Goal: Task Accomplishment & Management: Use online tool/utility

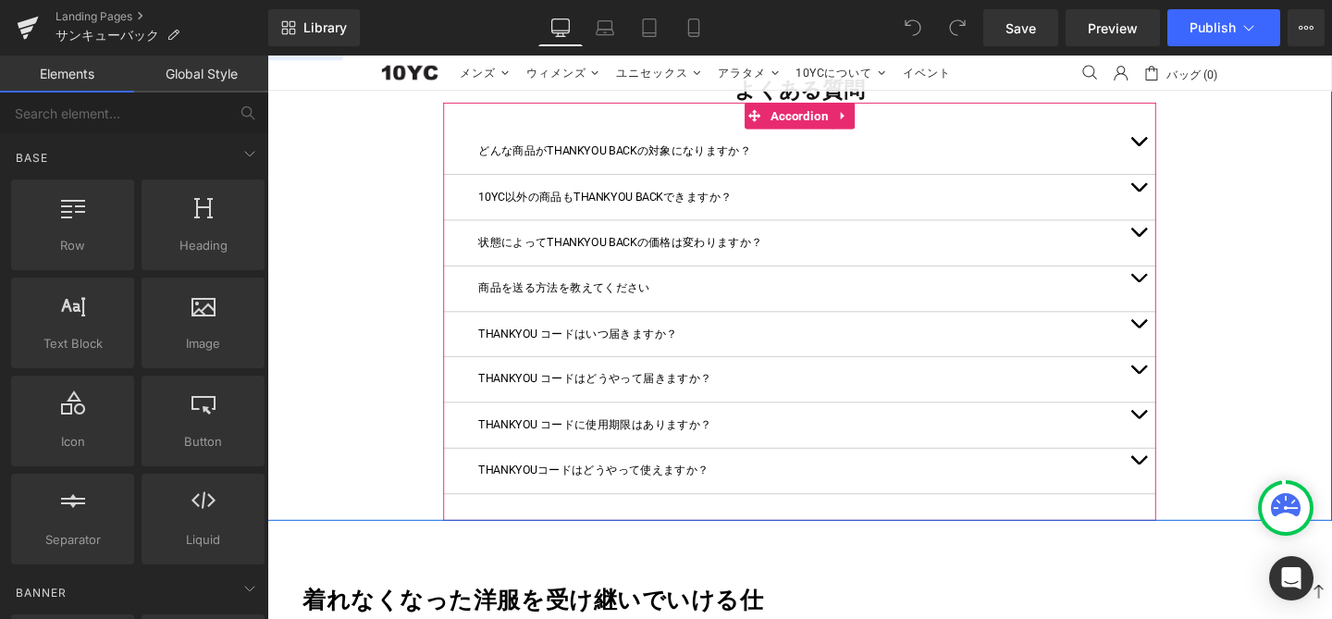
scroll to position [2228, 0]
click at [1178, 277] on button "button" at bounding box center [1182, 300] width 37 height 47
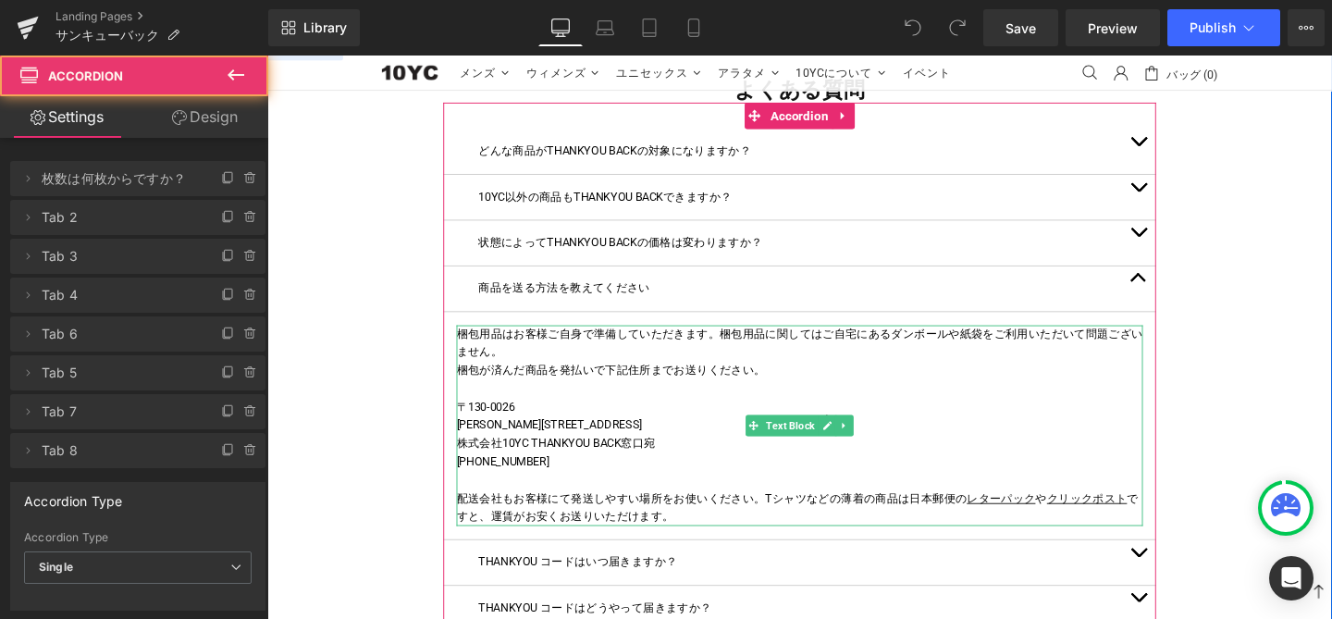
click at [695, 416] on p "〒130-0026" at bounding box center [826, 425] width 721 height 19
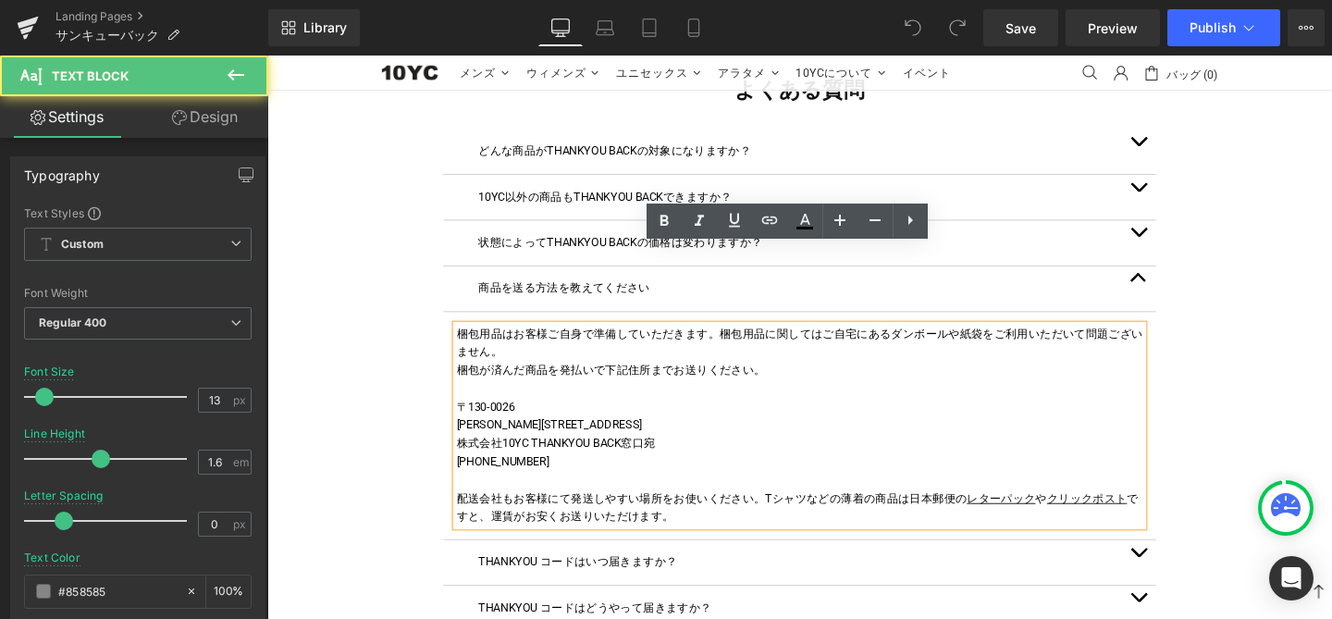
click at [695, 416] on p "〒130-0026" at bounding box center [826, 425] width 721 height 19
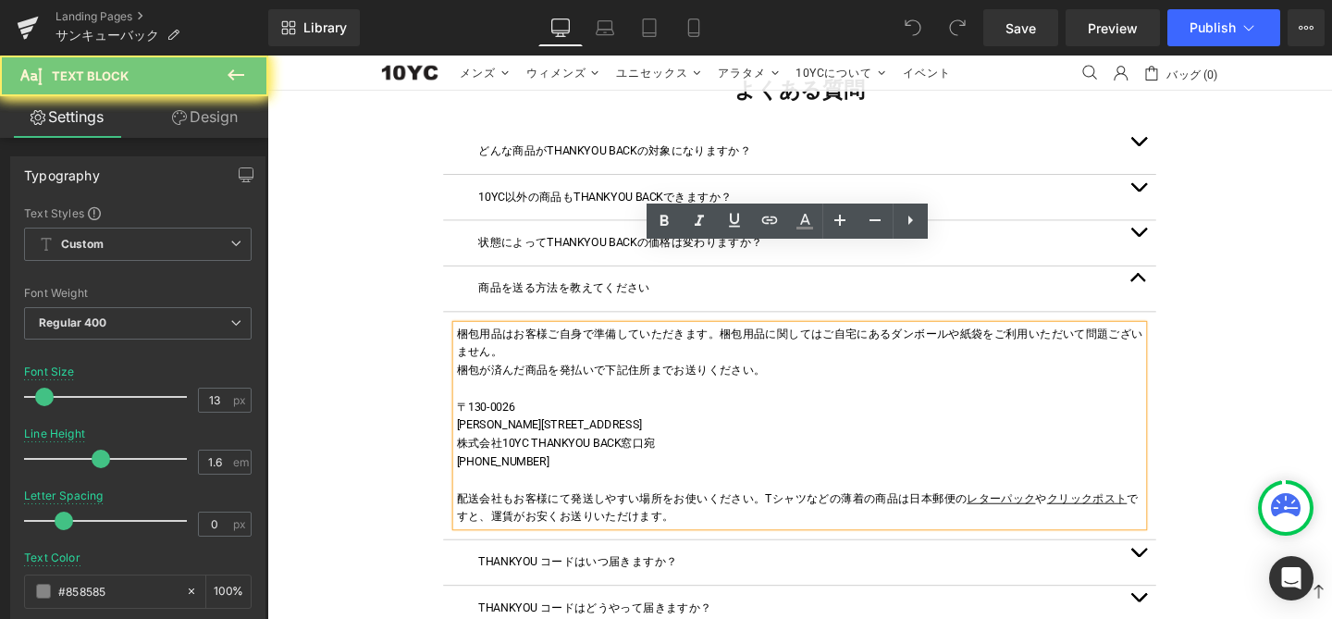
click at [695, 416] on p "〒130-0026" at bounding box center [826, 425] width 721 height 19
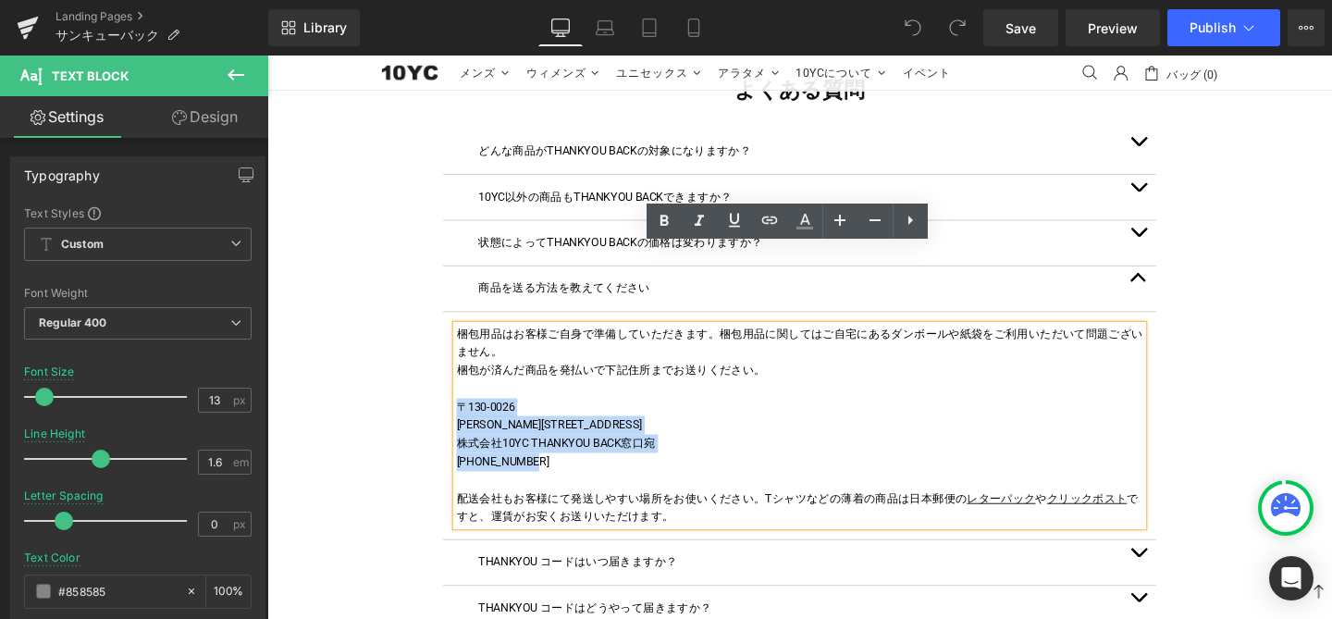
drag, startPoint x: 589, startPoint y: 401, endPoint x: 461, endPoint y: 329, distance: 146.6
click at [466, 339] on div "梱包用品はお客様ご自身で準備していただきます。梱包用品に関してはご自宅にあるダンボールや紙袋をご利用いただいて問題ございません。 梱包が済んだ商品を発払いで下…" at bounding box center [826, 445] width 721 height 212
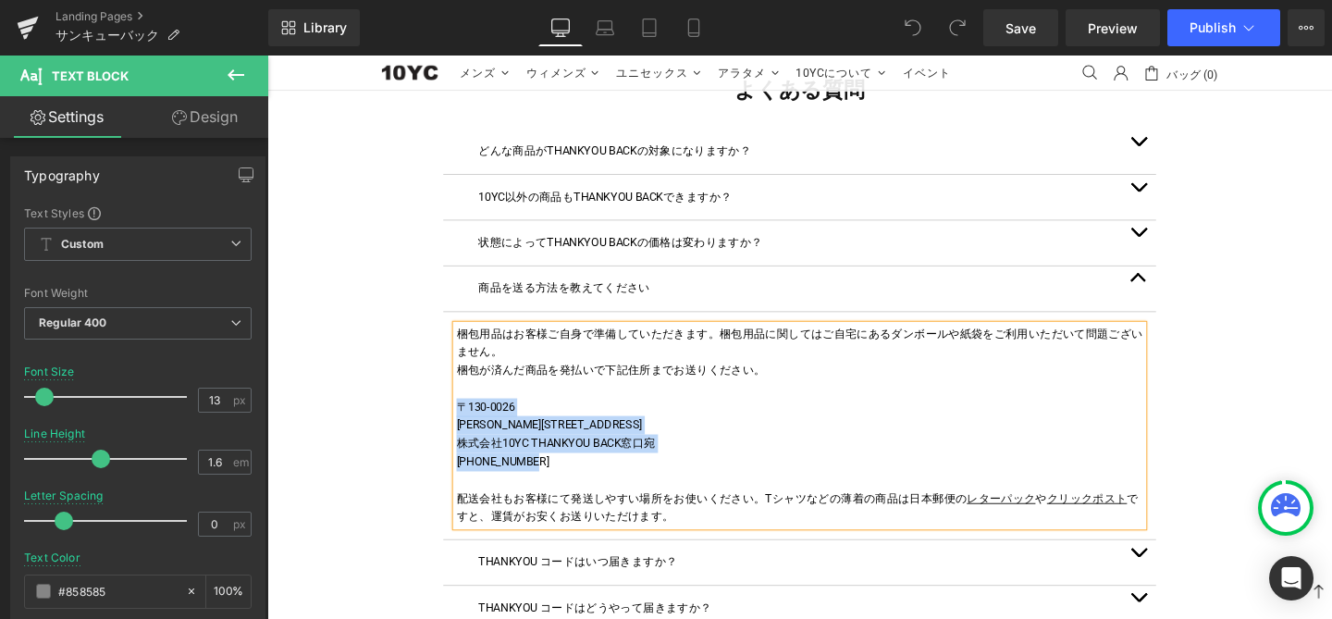
paste div
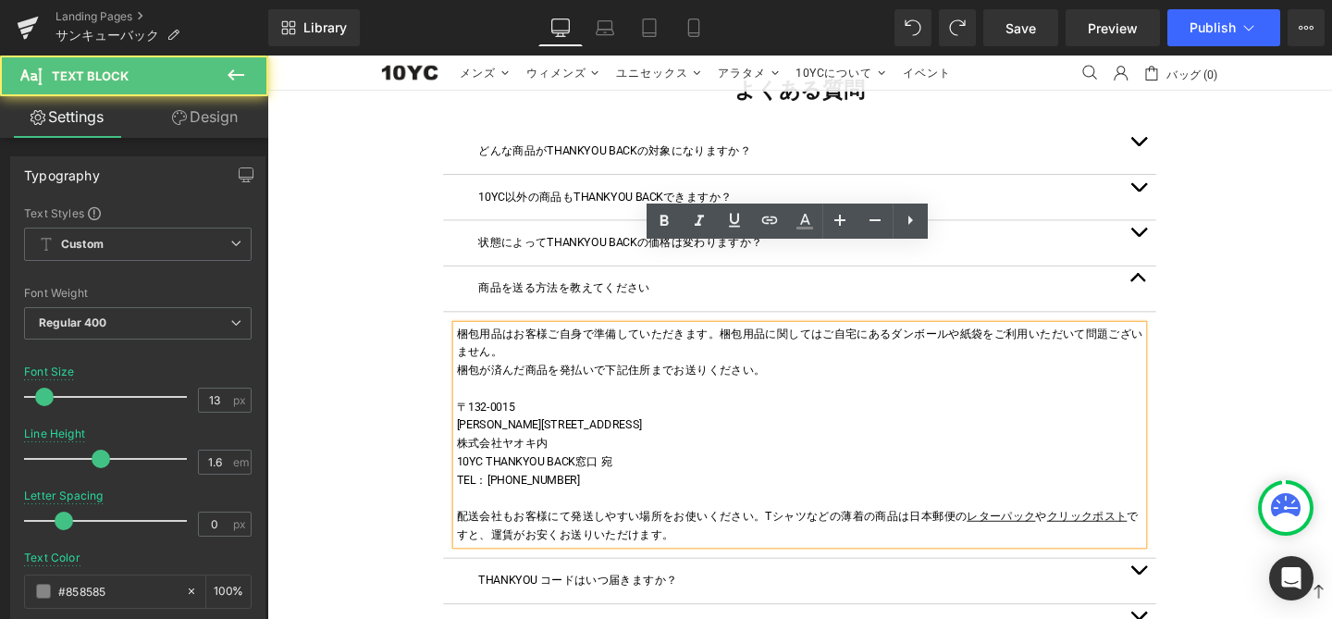
click at [525, 456] on font "株式会社ヤオキ内" at bounding box center [514, 463] width 96 height 14
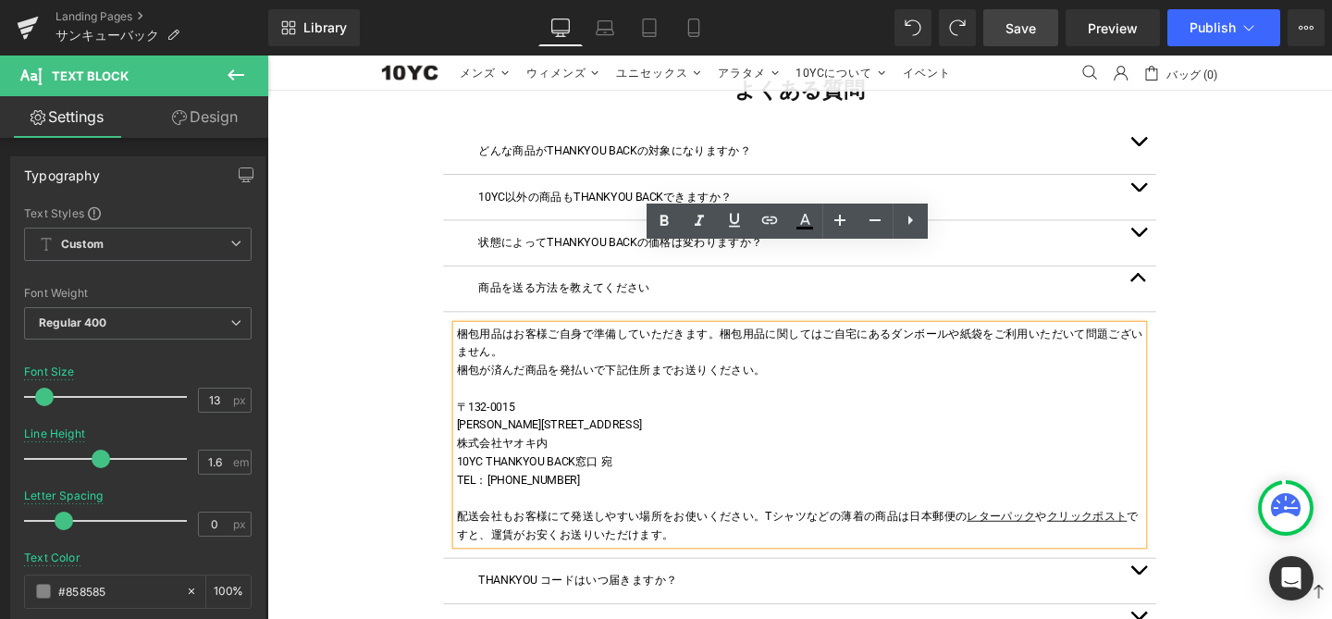
click at [1039, 32] on link "Save" at bounding box center [1020, 27] width 75 height 37
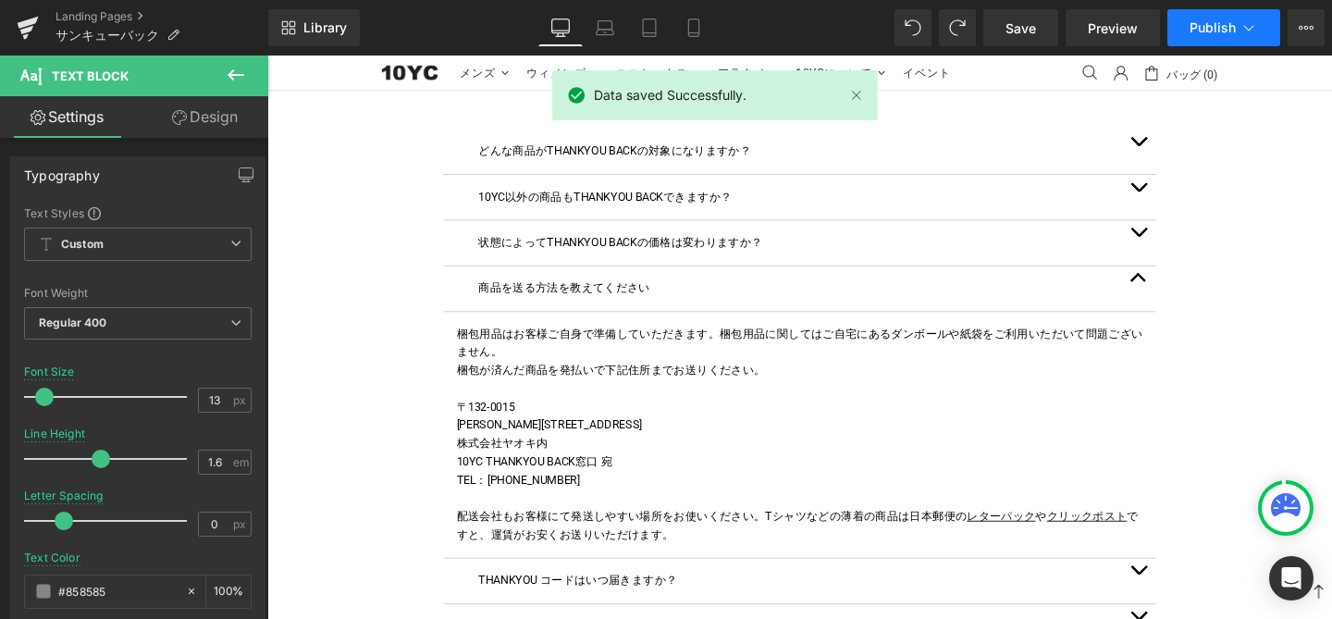
click at [1211, 37] on button "Publish" at bounding box center [1223, 27] width 113 height 37
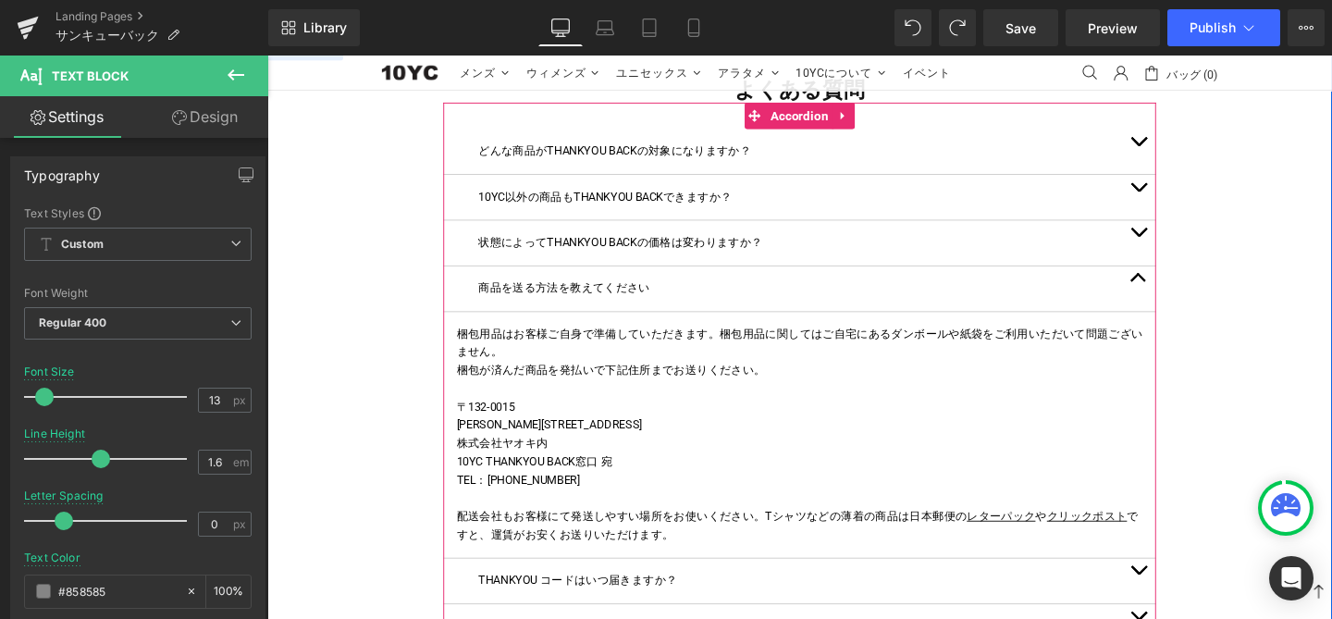
click at [1172, 584] on button "button" at bounding box center [1182, 607] width 37 height 47
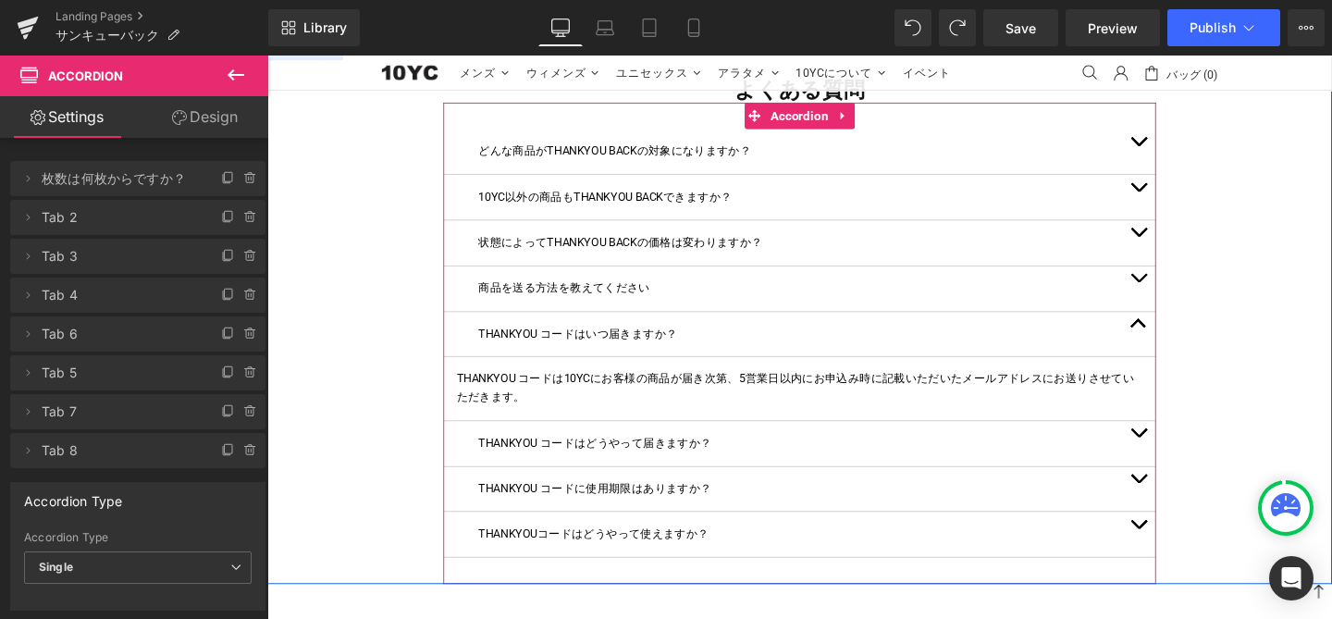
scroll to position [2032, 0]
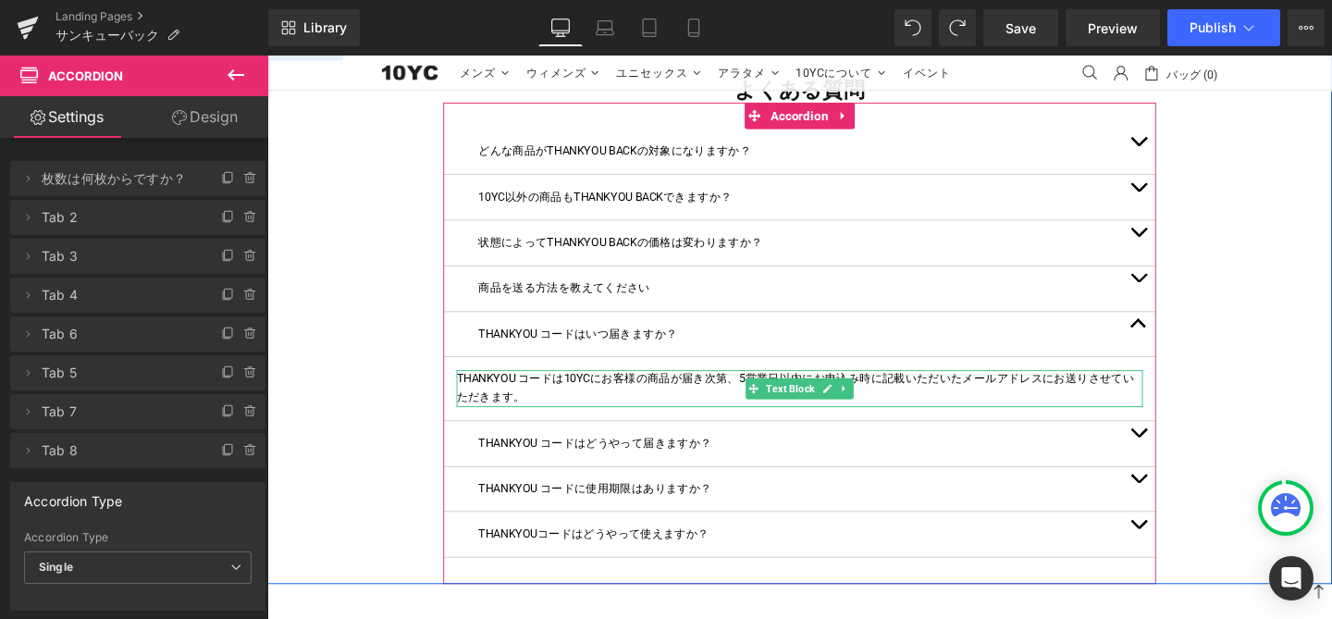
click at [751, 422] on font "THANKYOU コードは10YCにお客様の商品が届き次第、5営業日以内にお申込み時に記載いただいたメールアドレスにお送りさせていただきます。" at bounding box center [822, 404] width 712 height 33
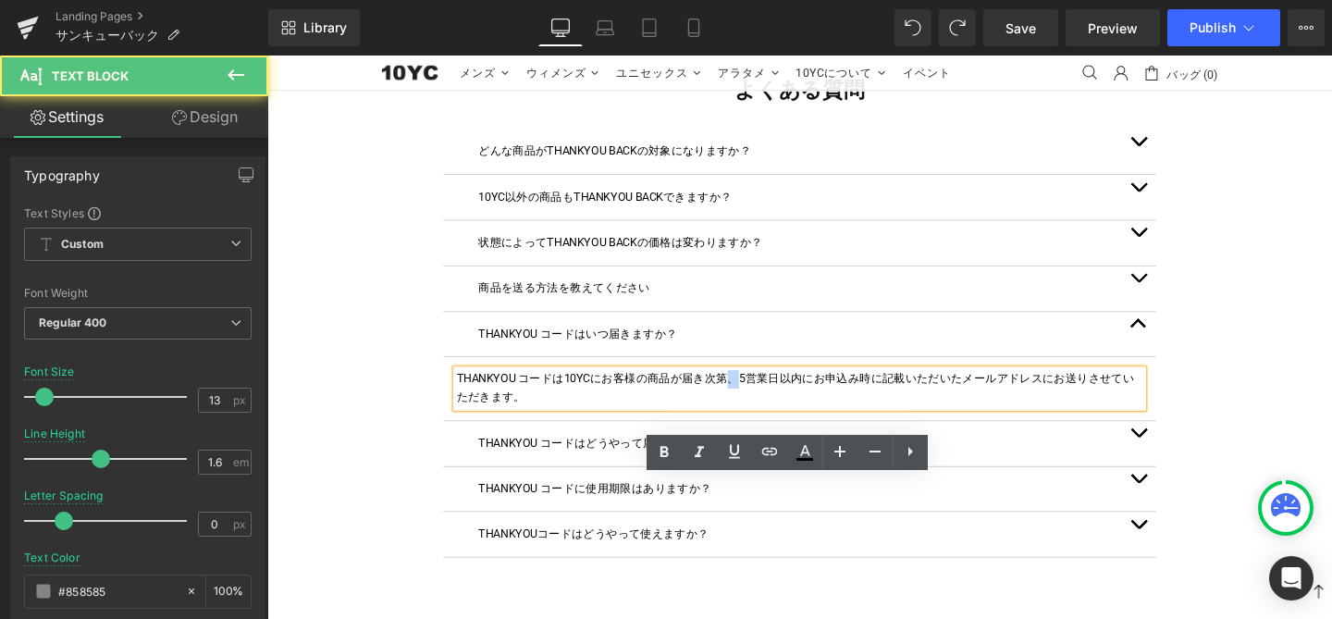
click at [750, 422] on font "THANKYOU コードは10YCにお客様の商品が届き次第、5営業日以内にお申込み時に記載いただいたメールアドレスにお送りさせていただきます。" at bounding box center [822, 404] width 712 height 33
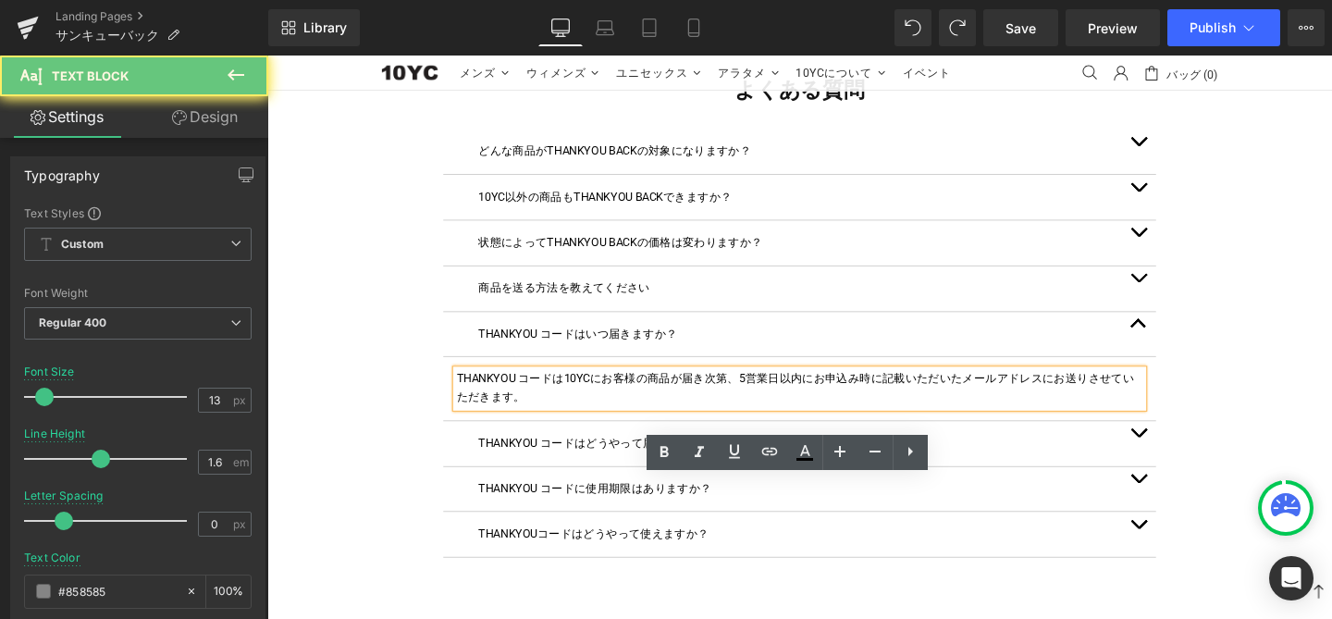
click at [766, 422] on font "THANKYOU コードは10YCにお客様の商品が届き次第、5営業日以内にお申込み時に記載いただいたメールアドレスにお送りさせていただきます。" at bounding box center [822, 404] width 712 height 33
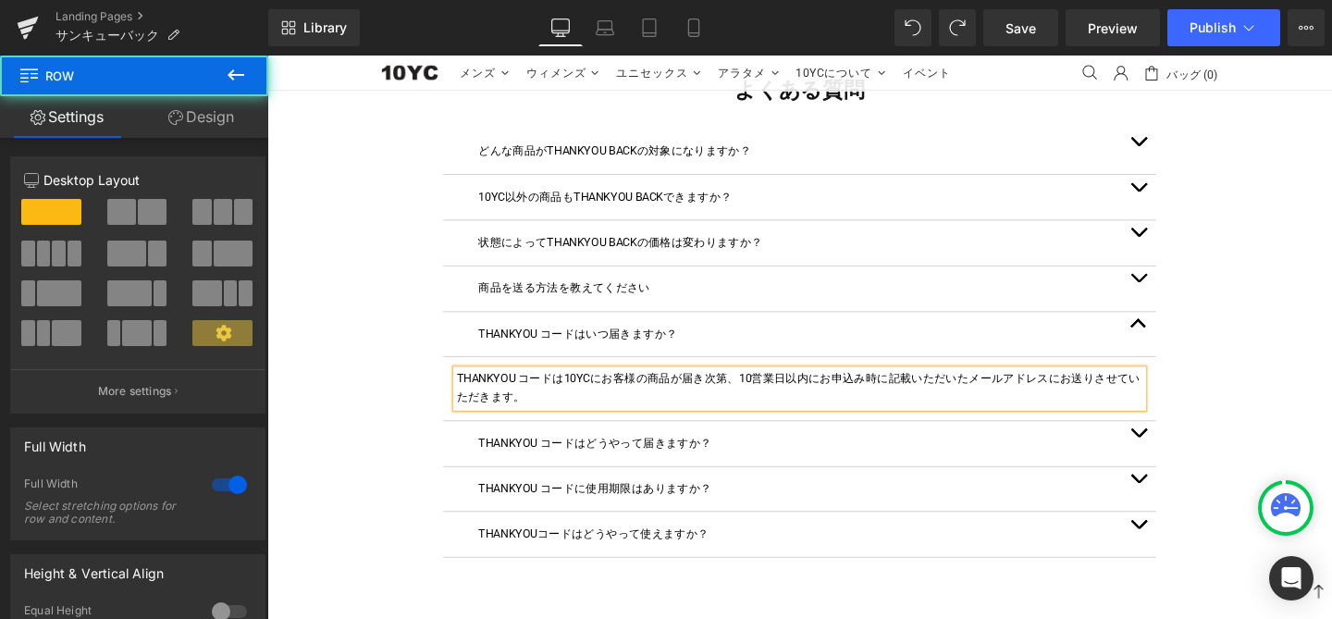
click at [1224, 476] on div "よくある質問 Heading どんな商品がTHANKYOU BACKの対象になりますか？ Text Block 10YCの商品であれば、どの商品でもTHANK…" at bounding box center [826, 322] width 1119 height 579
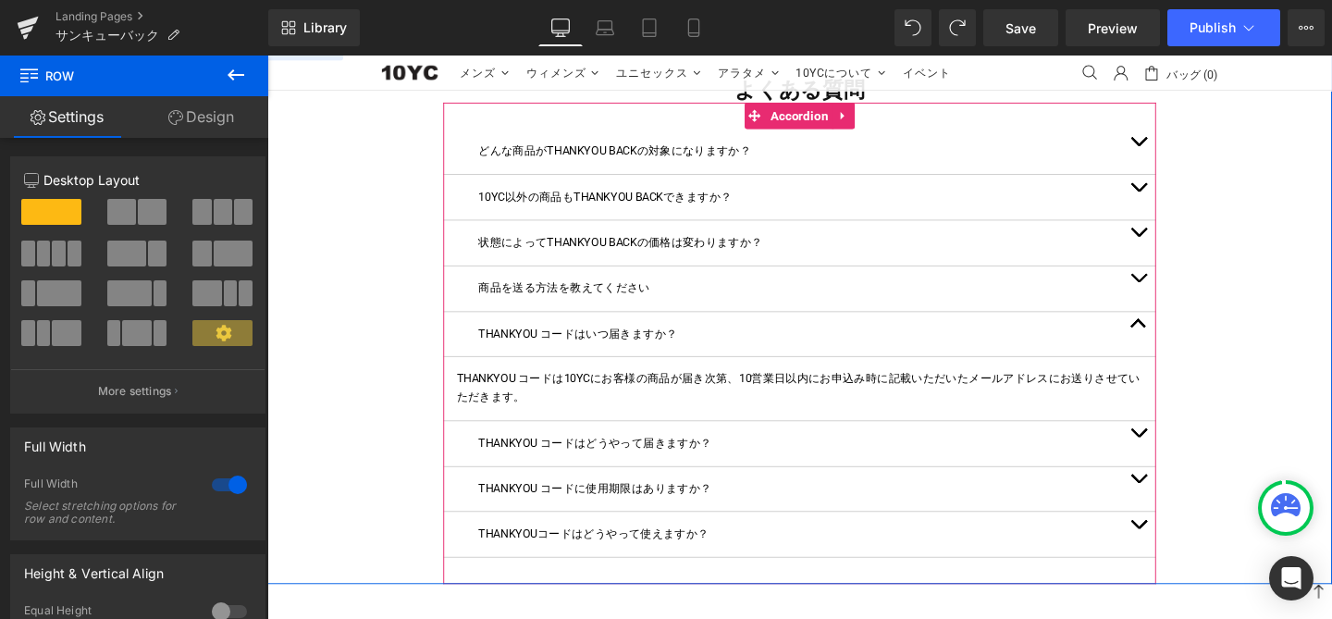
click at [1183, 294] on span "button" at bounding box center [1183, 294] width 0 height 0
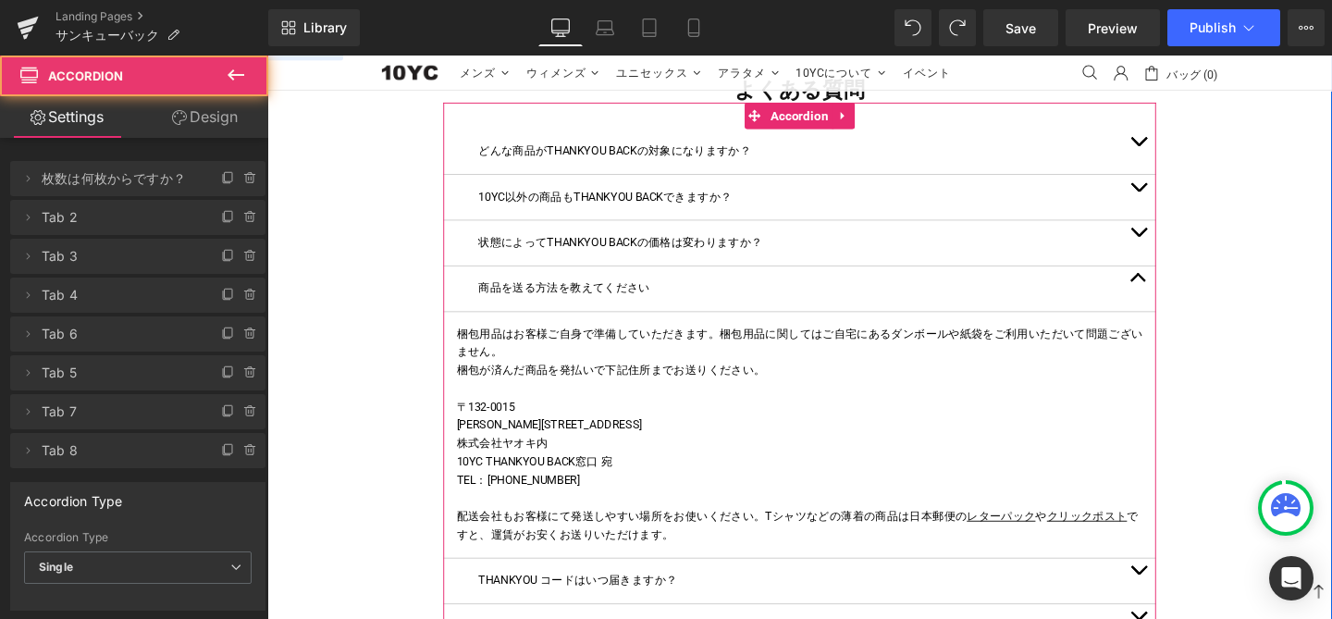
click at [1175, 325] on button "button" at bounding box center [1182, 300] width 37 height 47
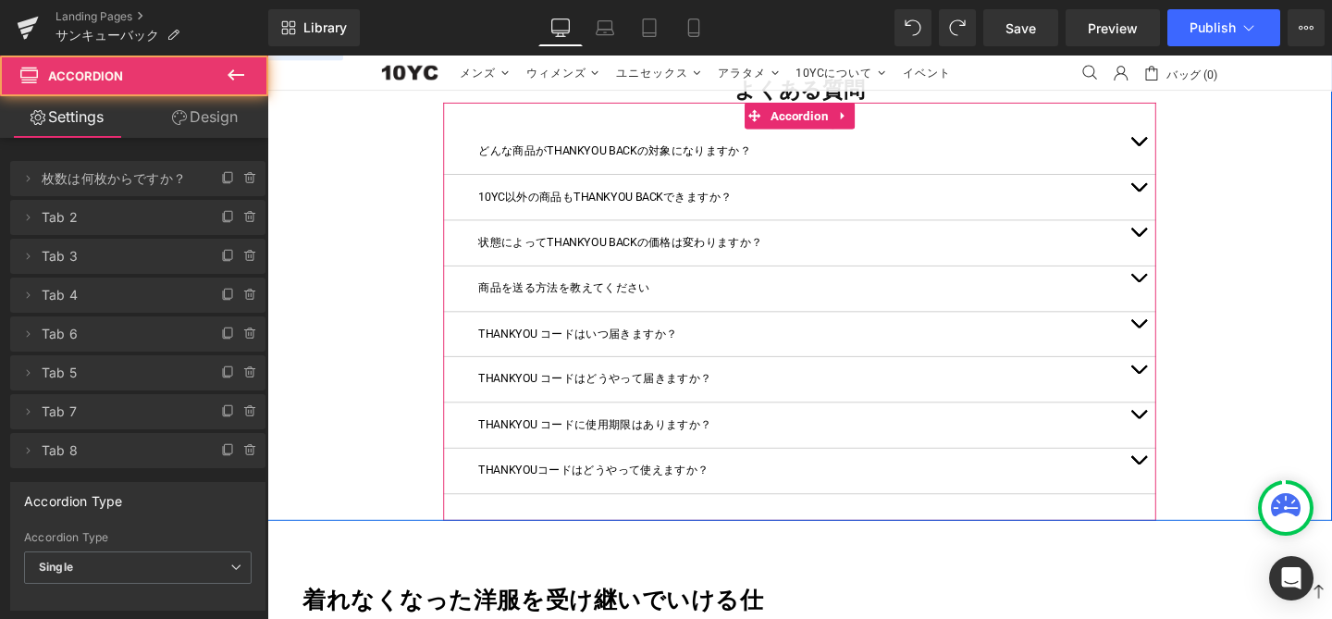
click at [1173, 420] on button "button" at bounding box center [1182, 396] width 37 height 47
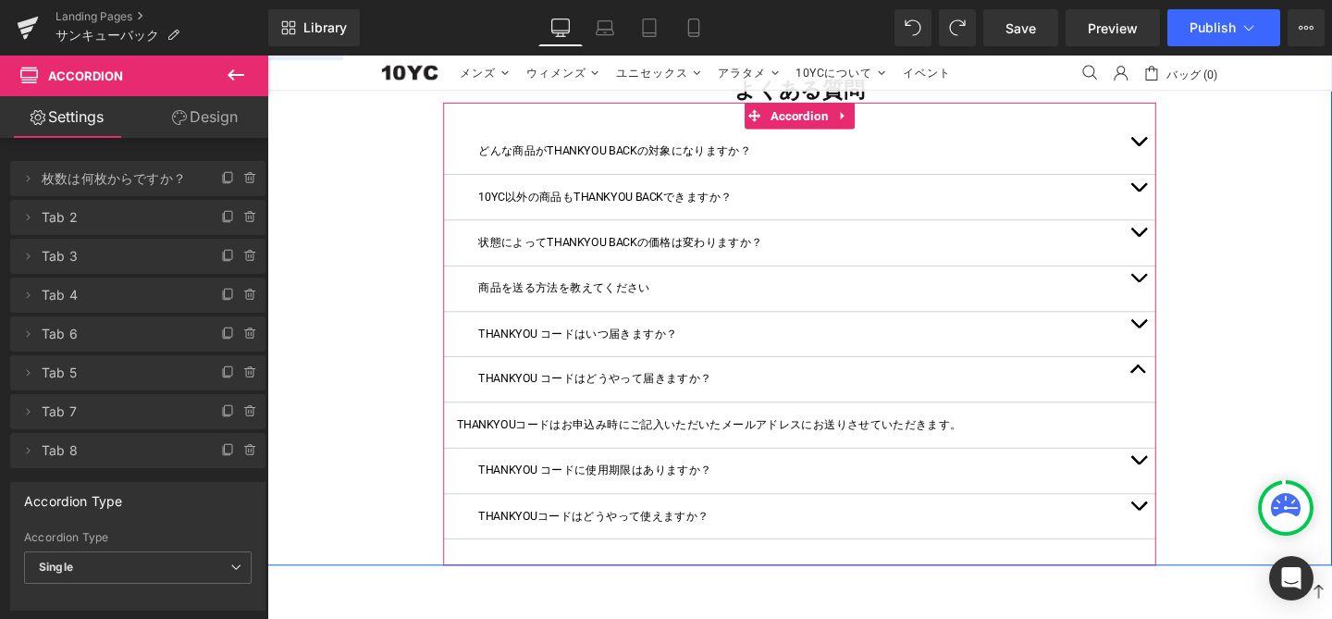
click at [1173, 420] on button "button" at bounding box center [1182, 396] width 37 height 47
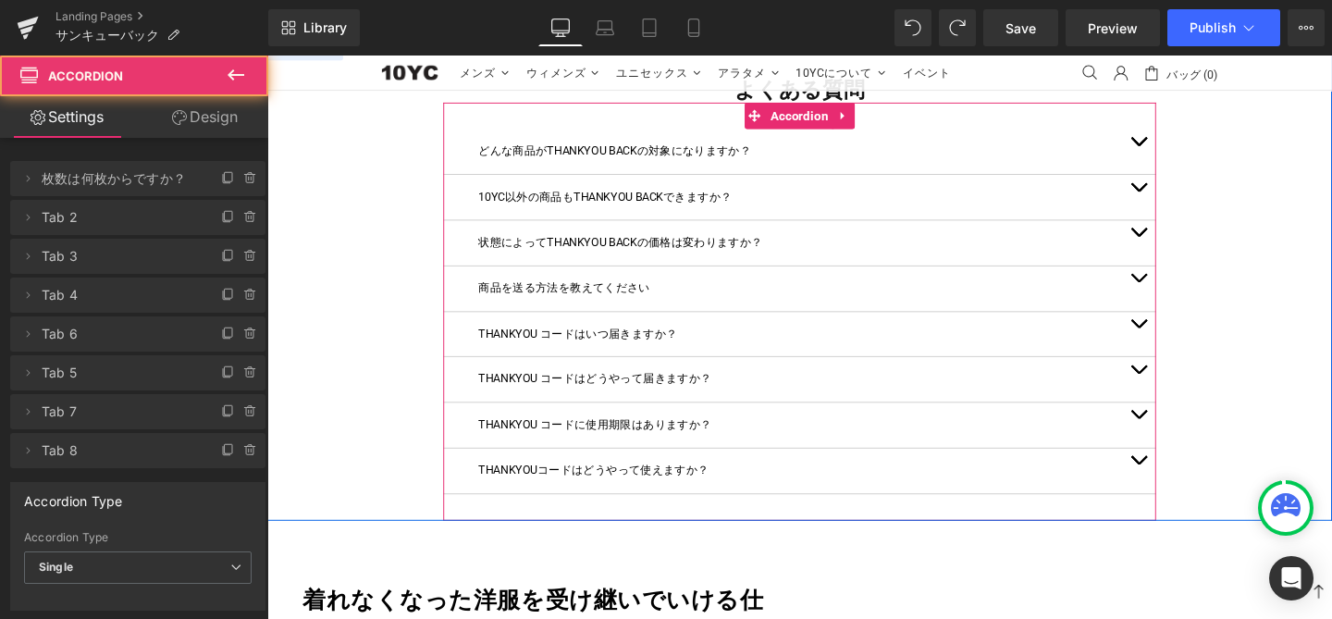
click at [1174, 468] on button "button" at bounding box center [1182, 444] width 37 height 47
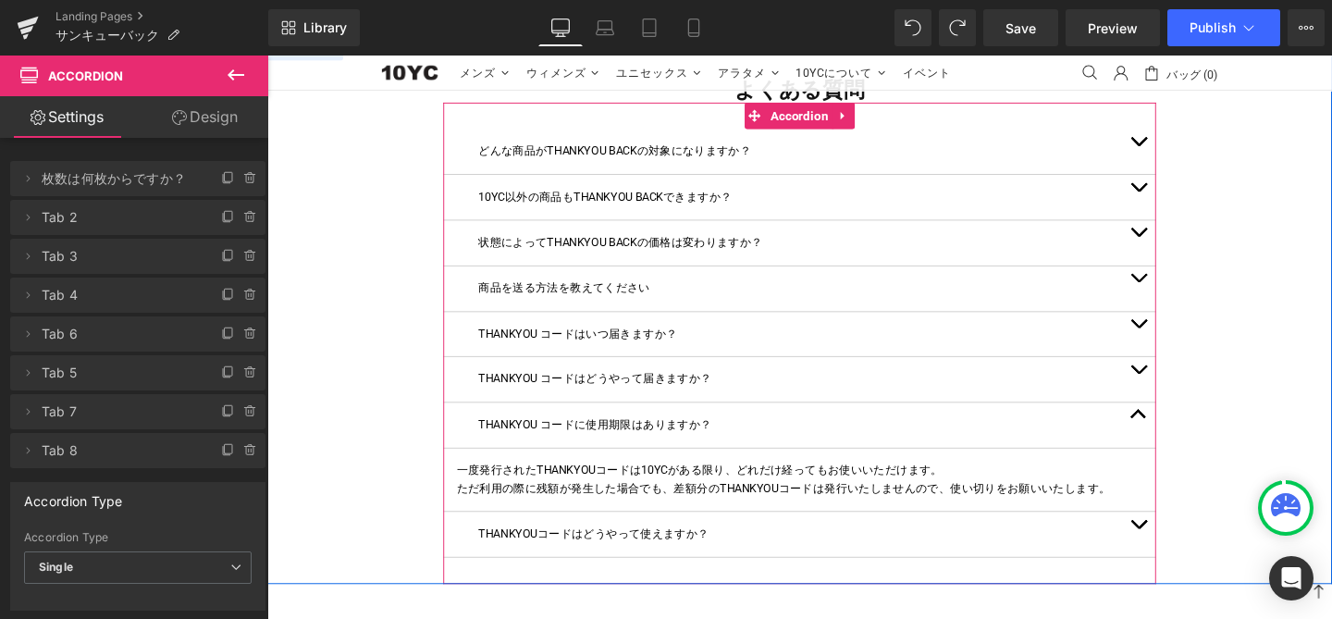
scroll to position [2128, 0]
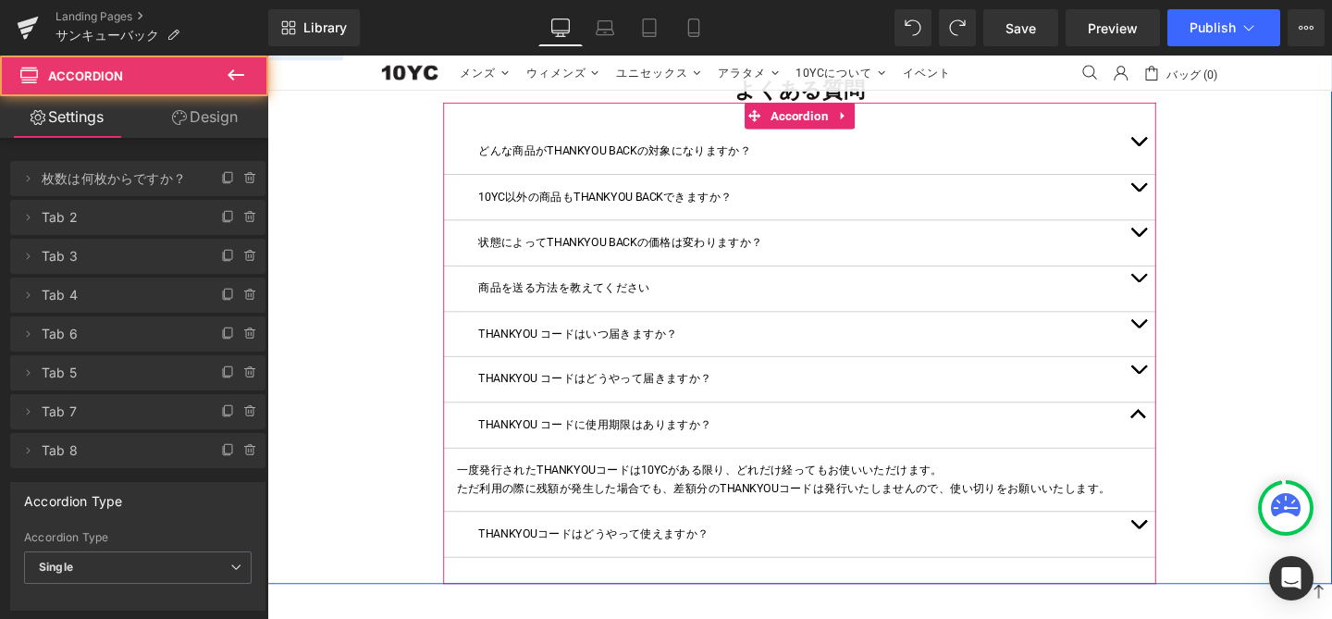
click at [1175, 568] on button "button" at bounding box center [1182, 558] width 37 height 47
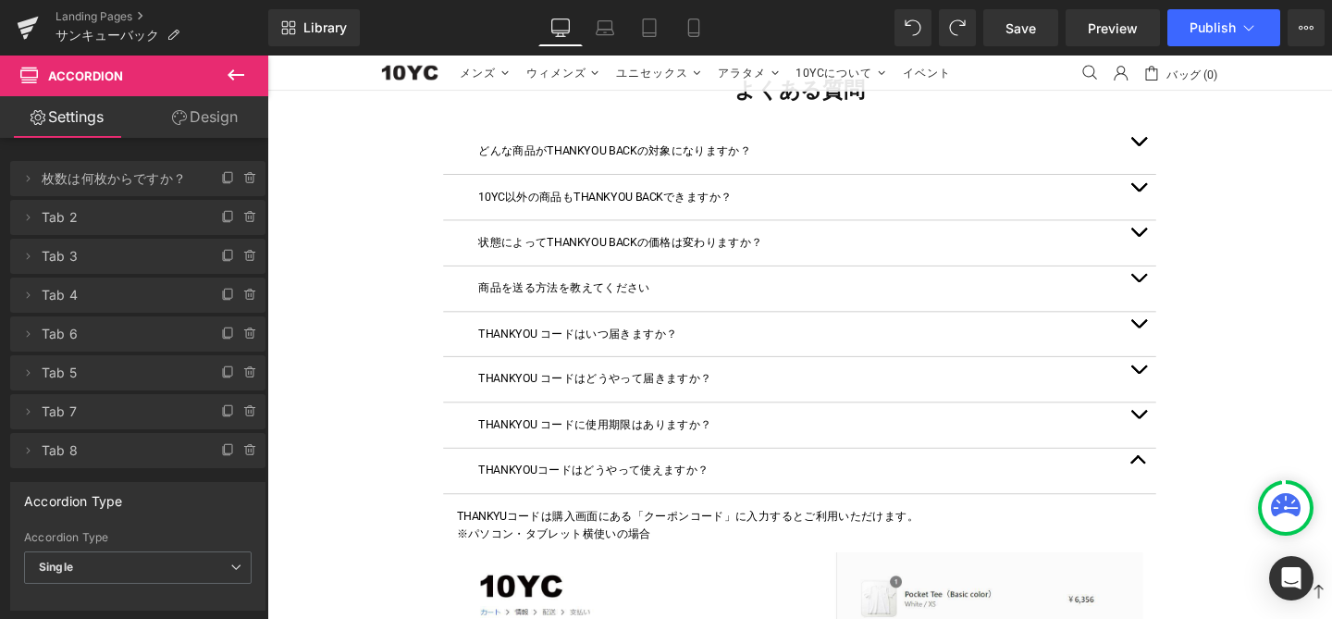
scroll to position [2000, 0]
click at [1205, 36] on button "Publish" at bounding box center [1223, 27] width 113 height 37
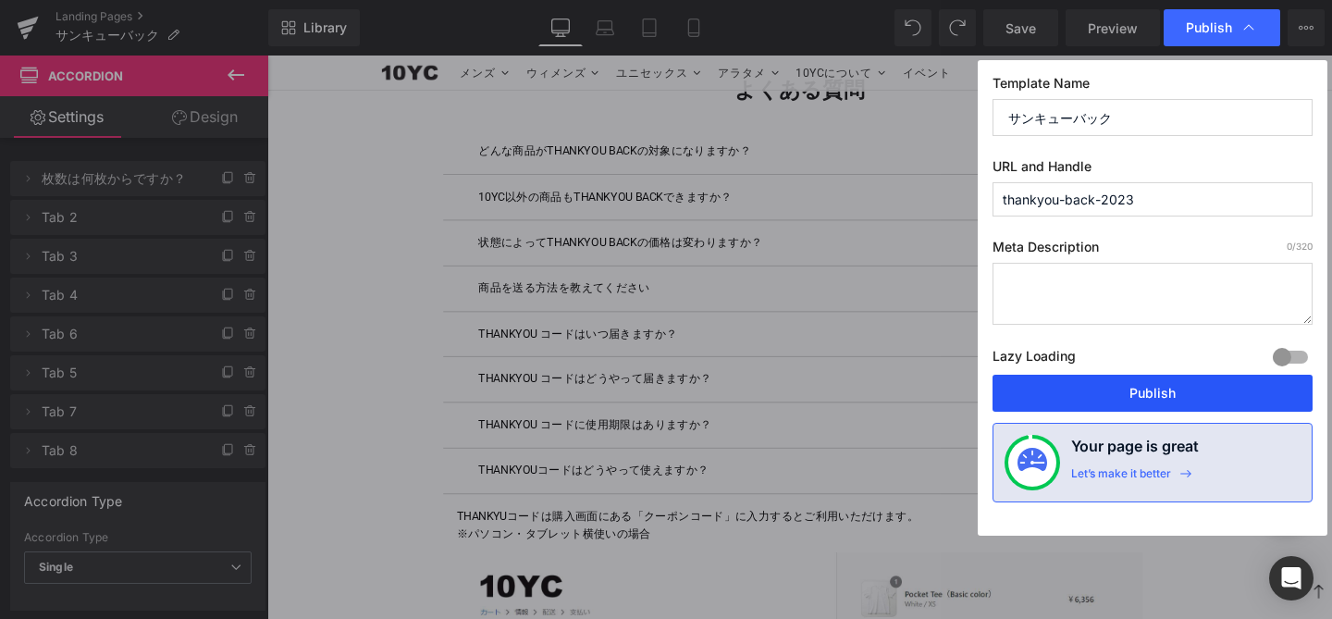
click at [1138, 396] on button "Publish" at bounding box center [1152, 393] width 320 height 37
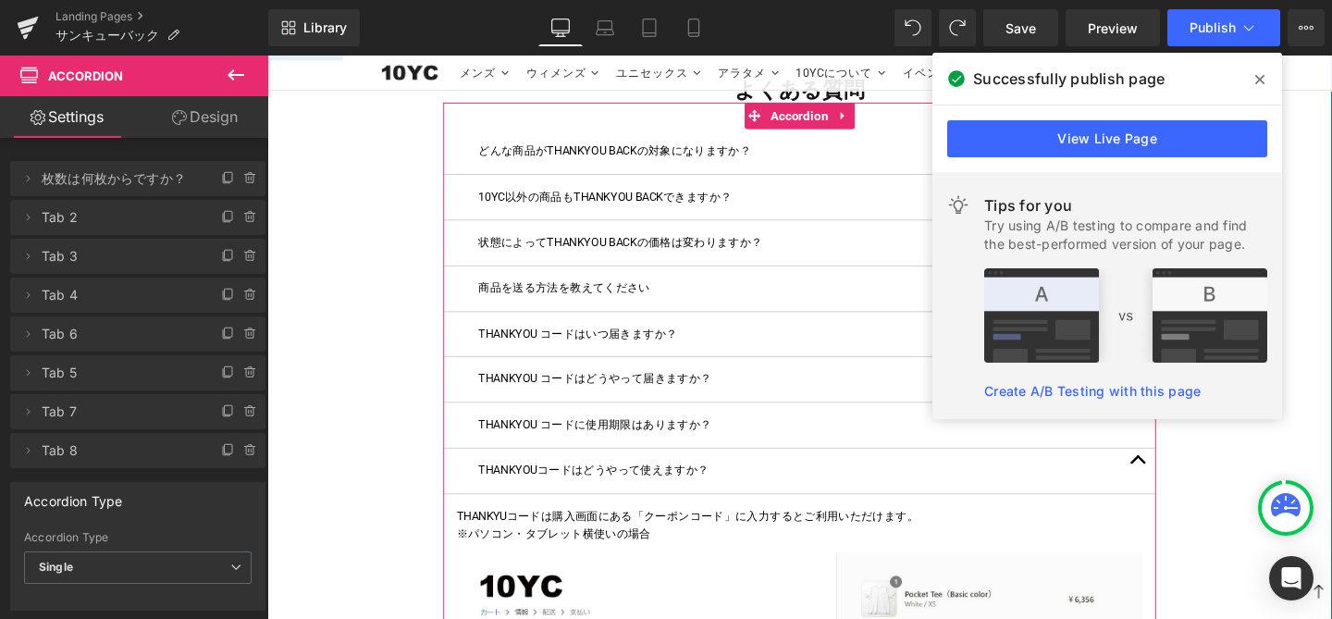
click at [1185, 325] on button "button" at bounding box center [1182, 300] width 37 height 47
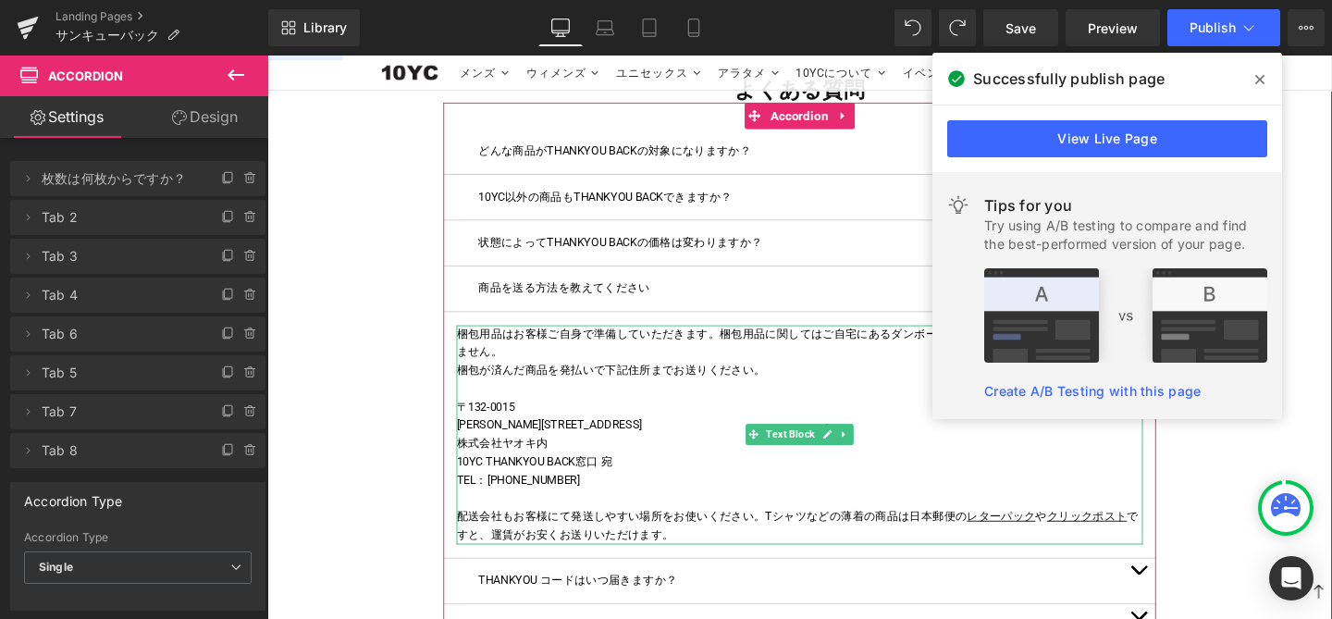
scroll to position [2023, 0]
